Goal: Task Accomplishment & Management: Complete application form

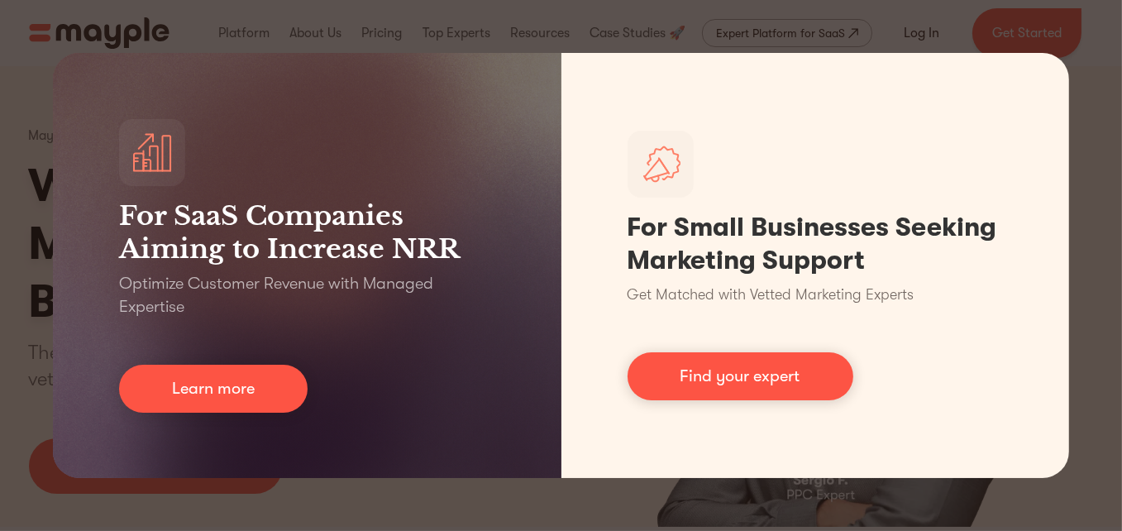
click at [993, 45] on div "For SaaS Companies Aiming to Increase NRR Optimize Customer Revenue with Manage…" at bounding box center [561, 265] width 1122 height 531
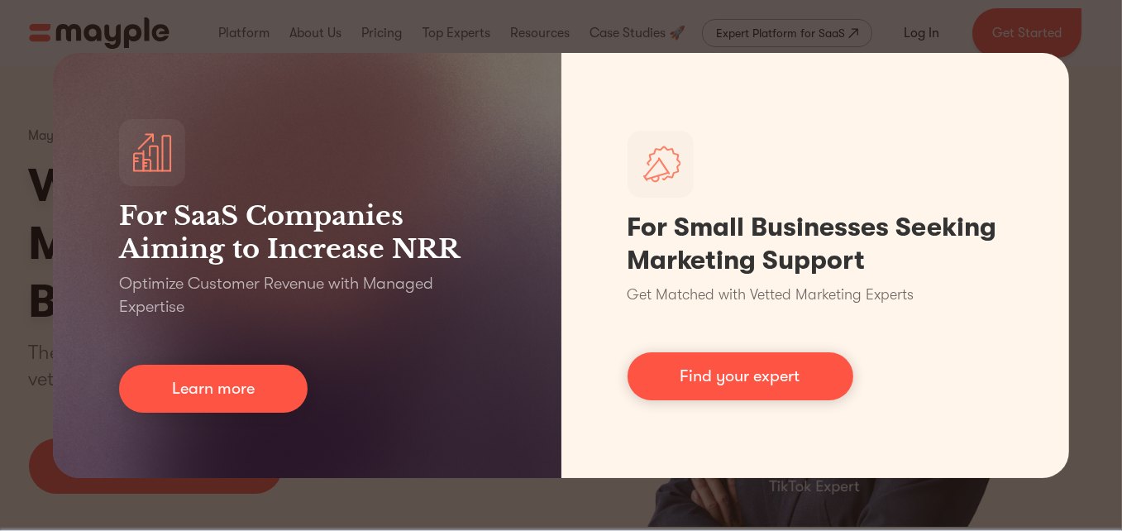
click at [858, 490] on div "For SaaS Companies Aiming to Increase NRR Optimize Customer Revenue with Manage…" at bounding box center [561, 265] width 1122 height 531
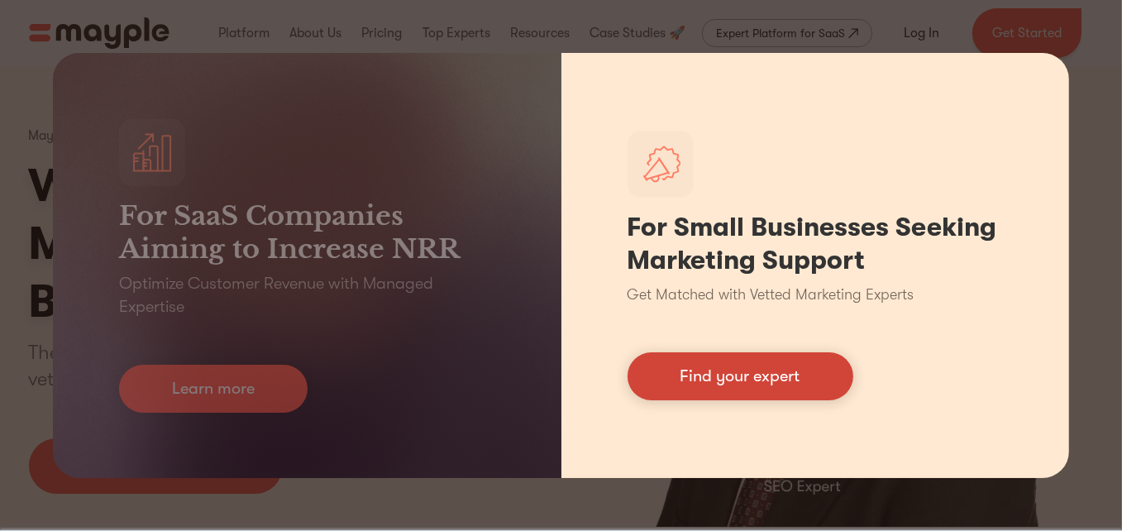
click at [742, 381] on link "Find your expert" at bounding box center [741, 376] width 226 height 48
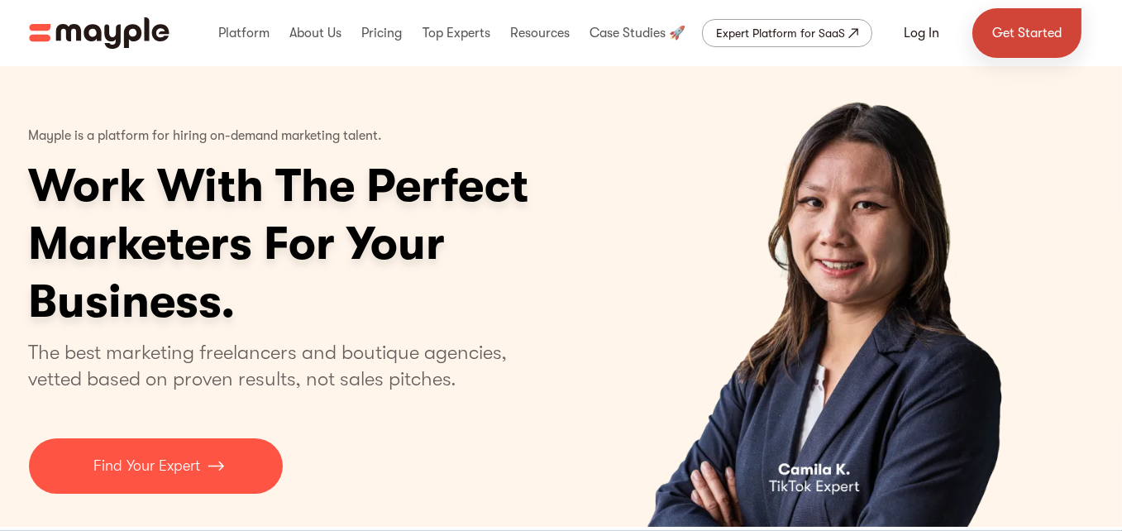
click at [1024, 44] on link "Get Started" at bounding box center [1027, 33] width 109 height 50
